Goal: Task Accomplishment & Management: Manage account settings

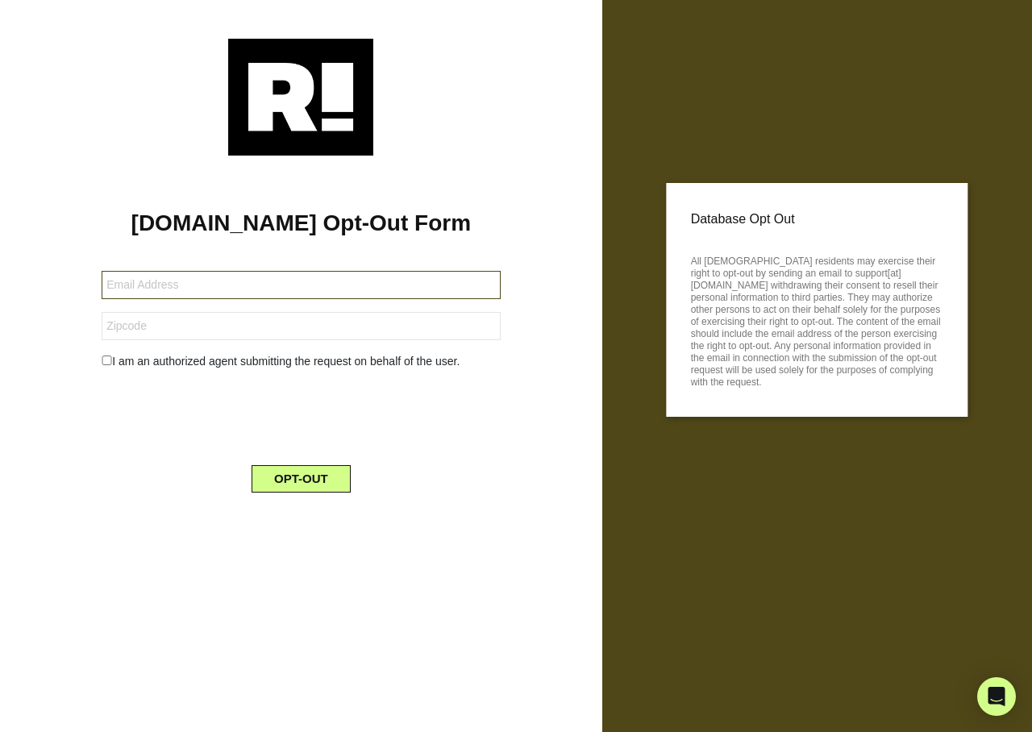
type input "[EMAIL_ADDRESS][DOMAIN_NAME]"
type input "70777"
type input "fredwallace197206@yahoo.com"
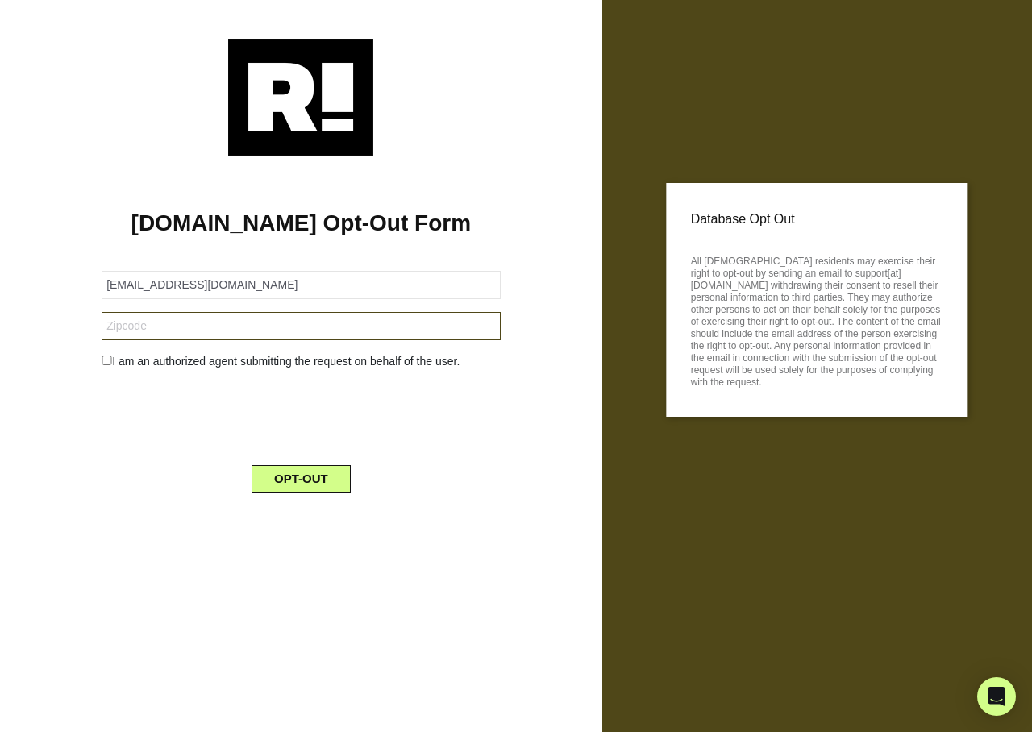
type input "28107"
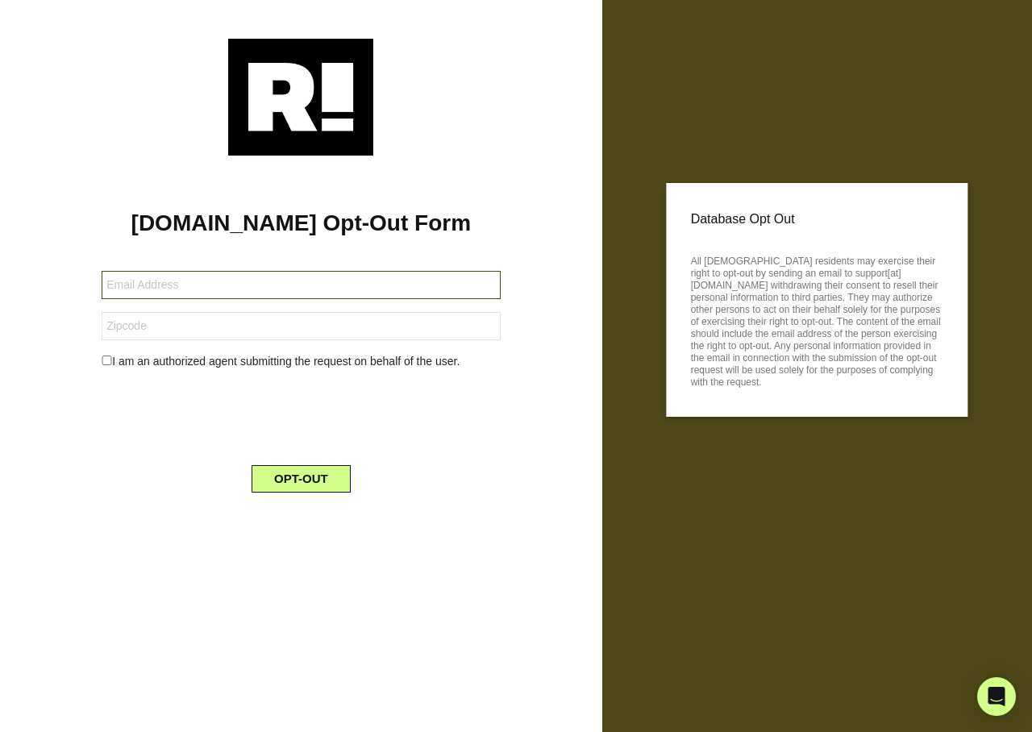
type input "melingor@icloud.com"
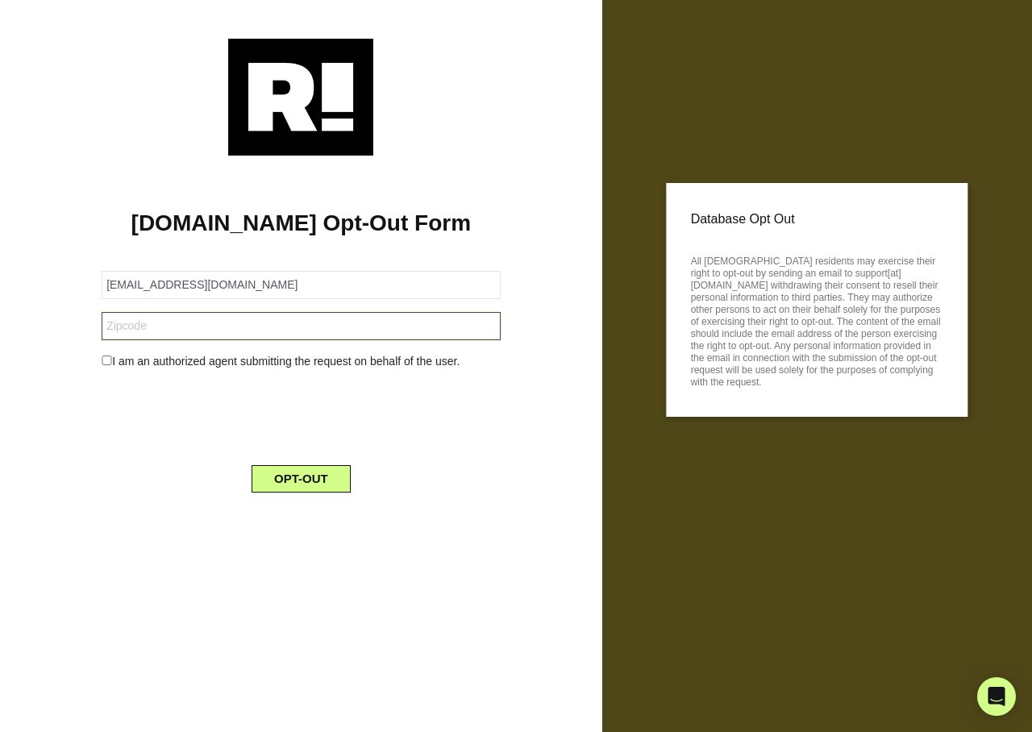
type input "34606"
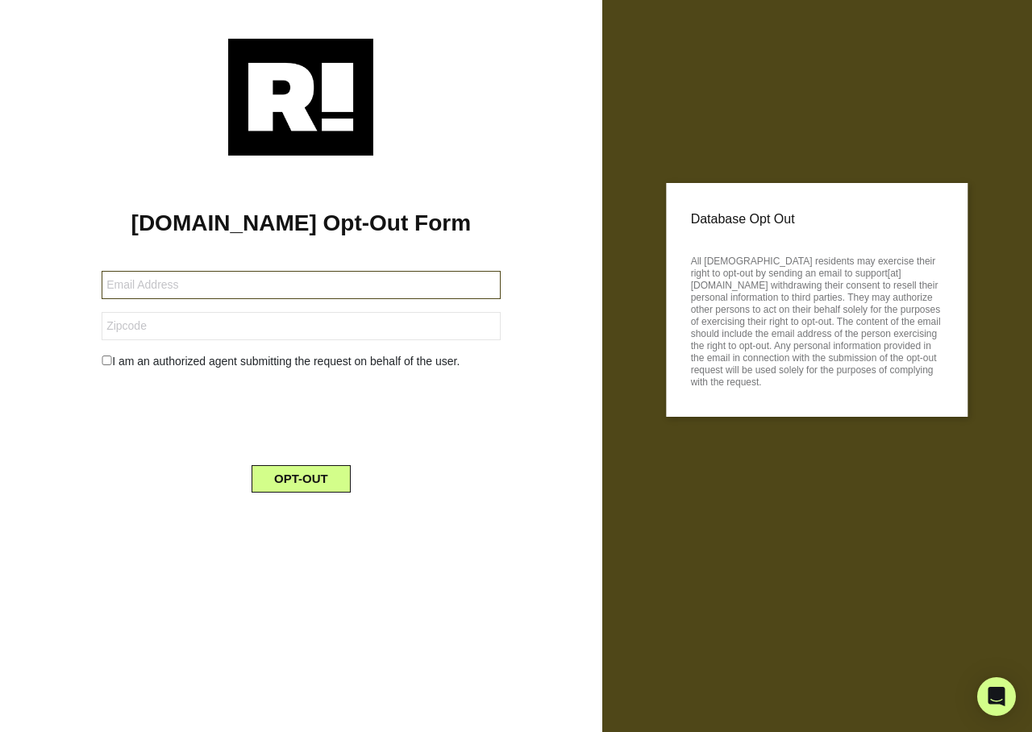
type input "[EMAIL_ADDRESS][DOMAIN_NAME]"
type input "37122"
type input "daybruce@sbcglobal.net"
type input "76112"
type input "[EMAIL_ADDRESS][DOMAIN_NAME]"
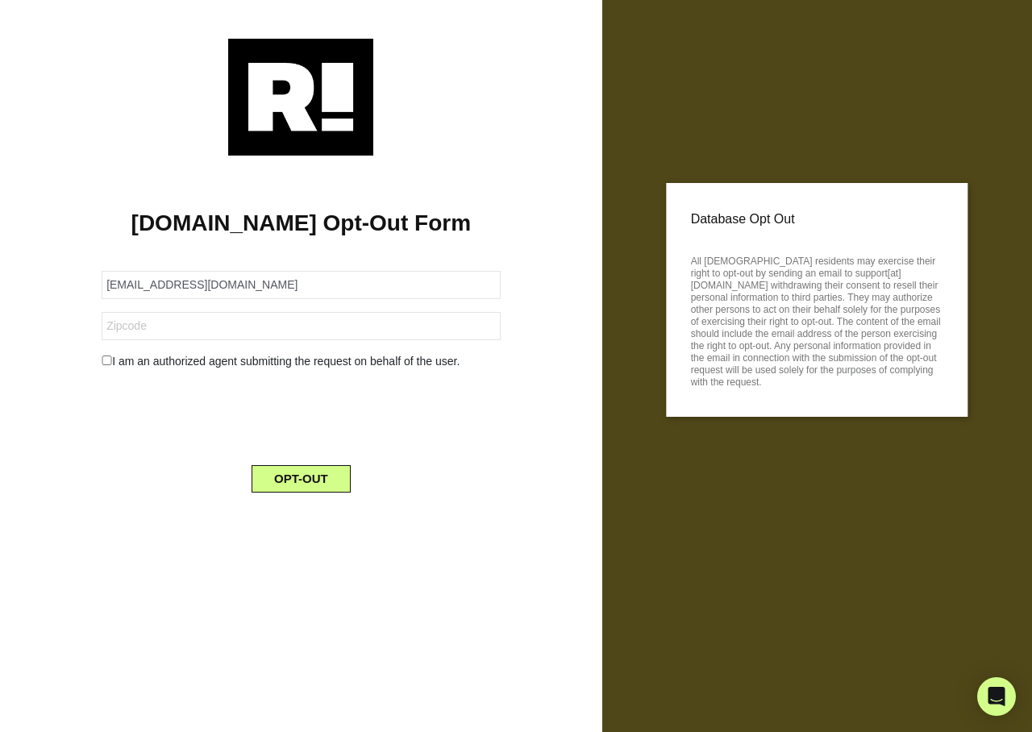
type input "91024"
type input "geogef@comcast.net"
type input "03903"
type input "[EMAIL_ADDRESS][DOMAIN_NAME]"
type input "84403"
